Goal: Task Accomplishment & Management: Use online tool/utility

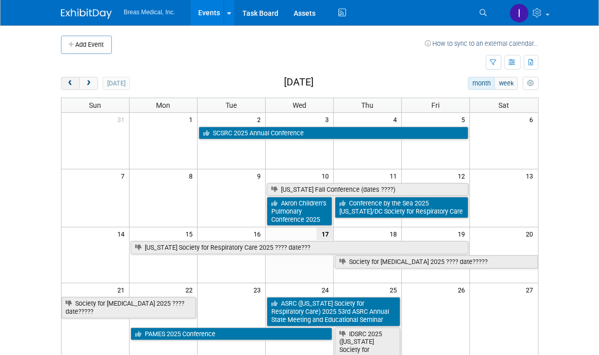
click at [71, 81] on span "prev" at bounding box center [71, 83] width 8 height 7
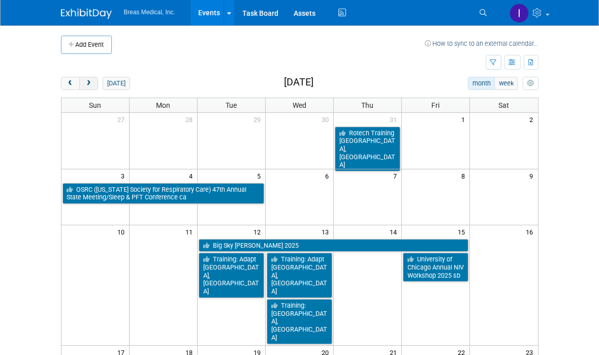
click at [89, 81] on span "next" at bounding box center [89, 83] width 8 height 7
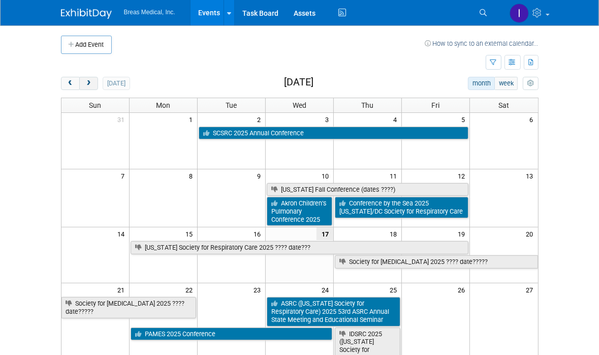
click at [91, 85] on span "next" at bounding box center [89, 83] width 8 height 7
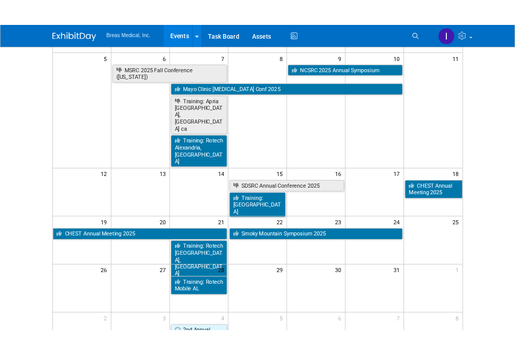
scroll to position [152, 0]
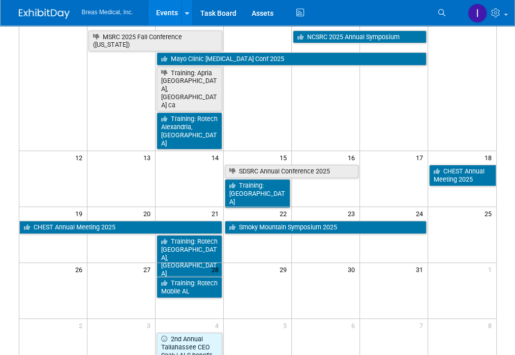
click at [407, 341] on div "Add Event How to sync to an external calendar... New Event Duplicate Event Warn…" at bounding box center [257, 135] width 493 height 524
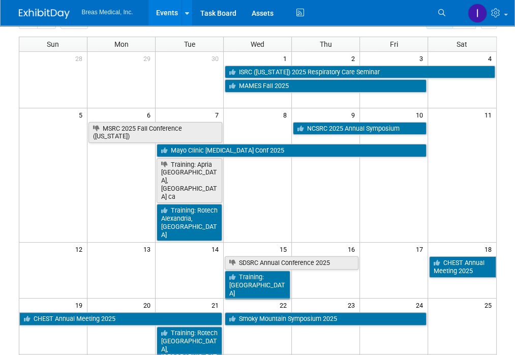
scroll to position [51, 0]
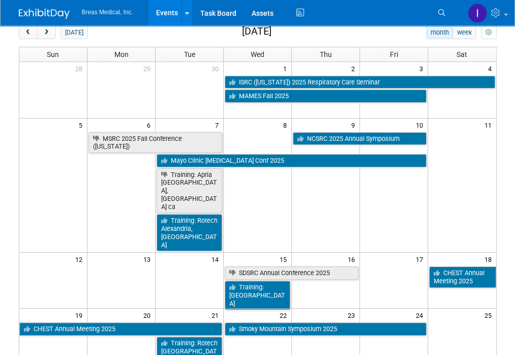
click at [505, 185] on body "Breas Medical, Inc. Events Add Event Bulk Upload Events Shareable Event Boards …" at bounding box center [257, 126] width 515 height 355
click at [506, 130] on body "Breas Medical, Inc. Events Add Event Bulk Upload Events Shareable Event Boards …" at bounding box center [257, 126] width 515 height 355
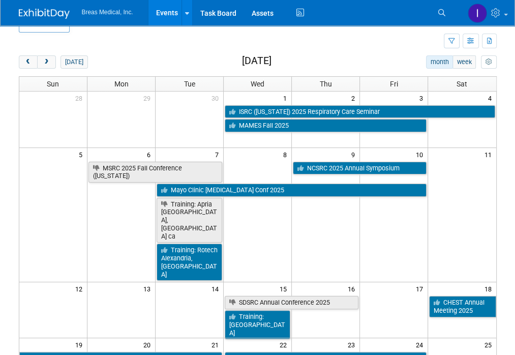
scroll to position [0, 0]
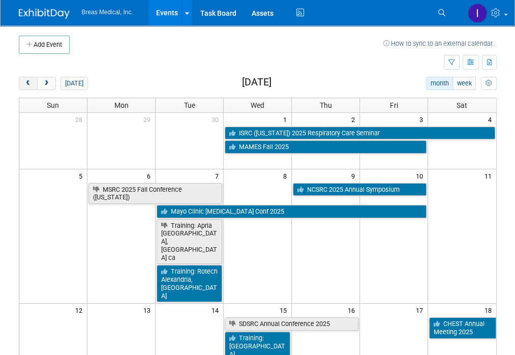
click at [25, 81] on span "prev" at bounding box center [28, 83] width 8 height 7
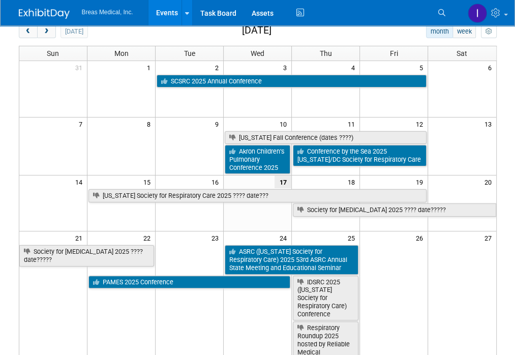
scroll to position [47, 0]
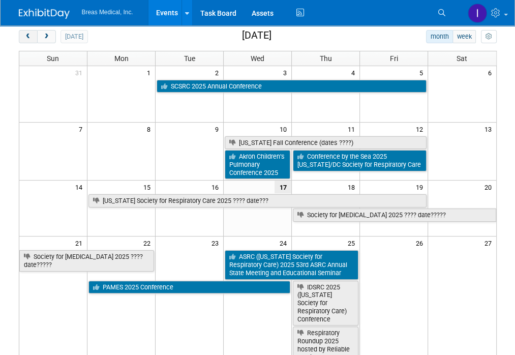
click at [24, 37] on span "prev" at bounding box center [28, 37] width 8 height 7
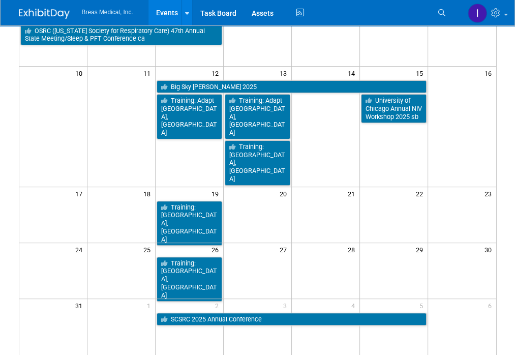
scroll to position [199, 0]
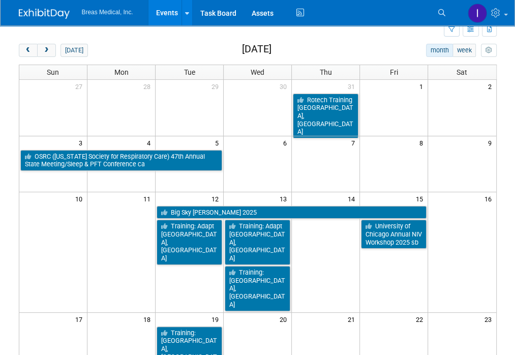
scroll to position [51, 0]
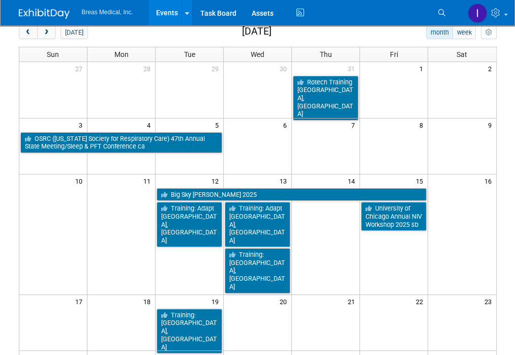
click at [465, 219] on td at bounding box center [462, 240] width 68 height 106
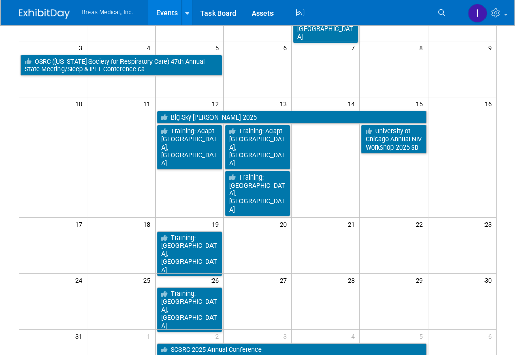
scroll to position [152, 0]
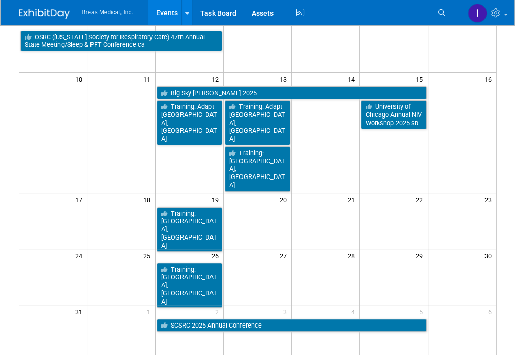
click at [394, 206] on td at bounding box center [394, 229] width 68 height 46
